Goal: Navigation & Orientation: Understand site structure

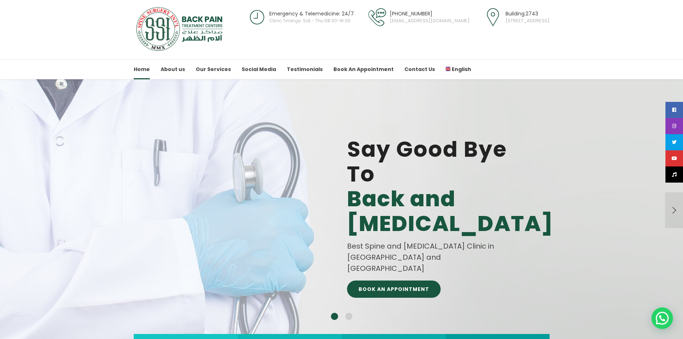
click at [424, 51] on div "menu trigger menu trigger Emergency & Telemedicine: 24/7 Clinic Timings: Sat - …" at bounding box center [342, 39] width 416 height 79
click at [194, 34] on img at bounding box center [181, 28] width 94 height 45
click at [167, 71] on link "About us" at bounding box center [173, 70] width 24 height 20
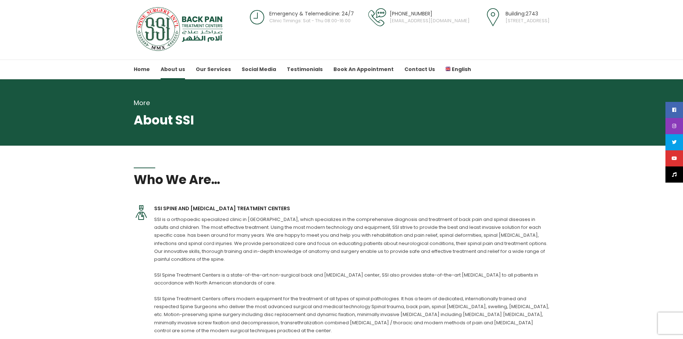
click at [162, 17] on img at bounding box center [181, 28] width 94 height 45
